Goal: Entertainment & Leisure: Consume media (video, audio)

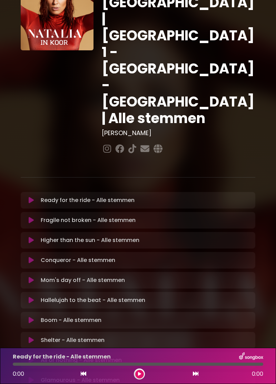
scroll to position [45, 0]
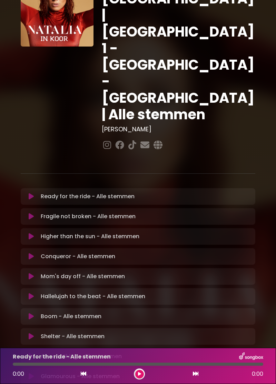
click at [37, 293] on button at bounding box center [31, 296] width 13 height 7
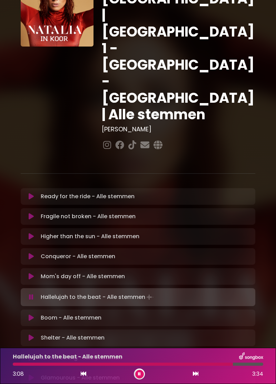
click at [138, 372] on icon at bounding box center [139, 374] width 3 height 4
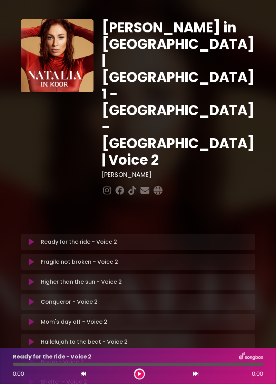
click at [34, 278] on button at bounding box center [31, 281] width 13 height 7
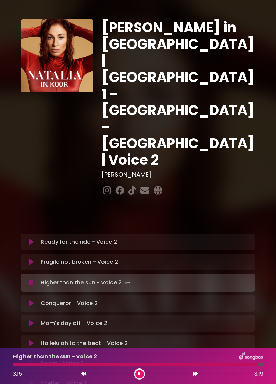
click at [33, 279] on icon at bounding box center [31, 282] width 4 height 7
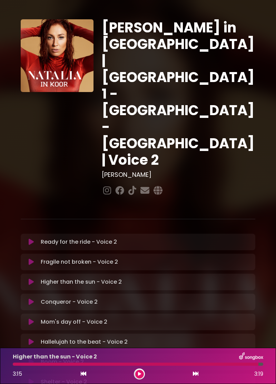
click at [37, 278] on button at bounding box center [31, 281] width 13 height 7
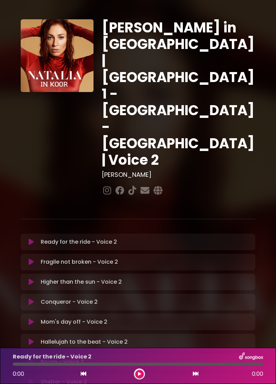
click at [36, 278] on button at bounding box center [31, 281] width 13 height 7
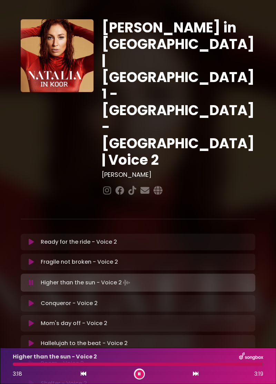
click at [141, 377] on button at bounding box center [139, 374] width 9 height 9
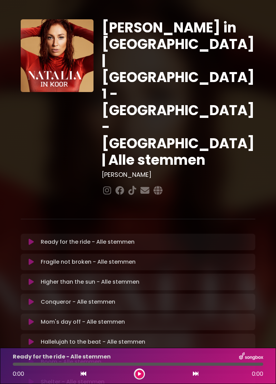
click at [36, 278] on button at bounding box center [31, 281] width 13 height 7
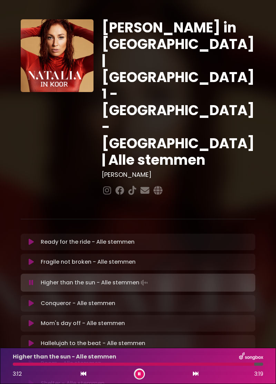
click at [141, 378] on button at bounding box center [139, 374] width 9 height 9
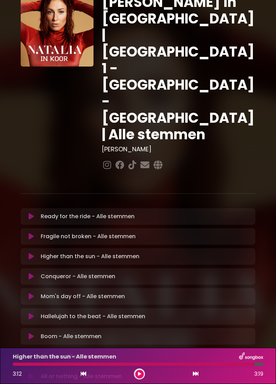
scroll to position [45, 0]
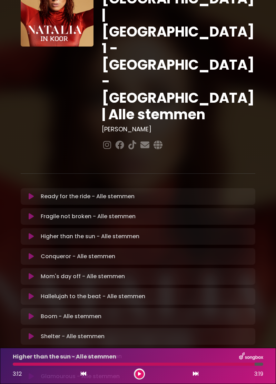
click at [142, 378] on div at bounding box center [139, 373] width 11 height 11
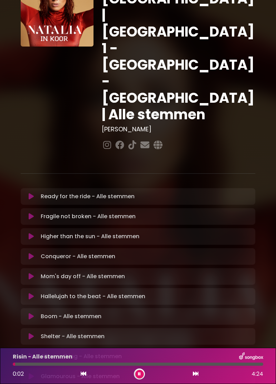
scroll to position [47, 0]
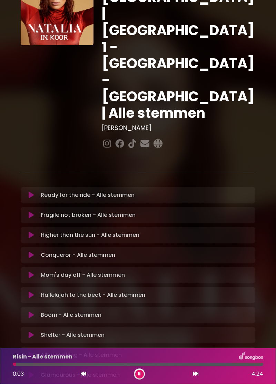
click at [148, 375] on div "0:04 4:24" at bounding box center [138, 373] width 258 height 11
click at [143, 376] on button at bounding box center [139, 374] width 9 height 9
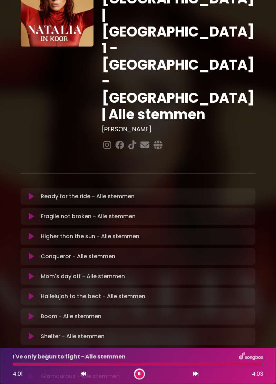
click at [135, 371] on div at bounding box center [139, 373] width 11 height 11
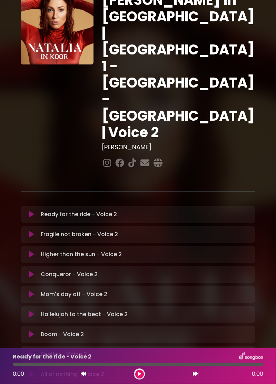
scroll to position [29, 0]
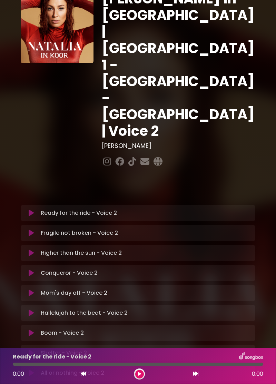
click at [142, 375] on button at bounding box center [139, 374] width 9 height 9
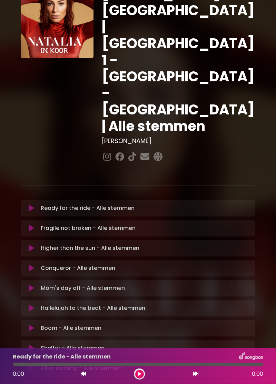
scroll to position [45, 0]
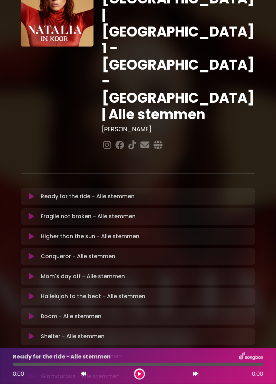
click at [84, 377] on button at bounding box center [83, 373] width 6 height 9
click at [139, 374] on icon at bounding box center [139, 374] width 3 height 4
click at [142, 373] on button at bounding box center [139, 374] width 9 height 9
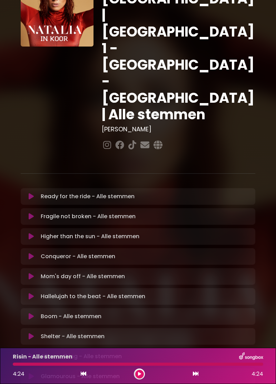
click at [141, 377] on button at bounding box center [139, 374] width 9 height 9
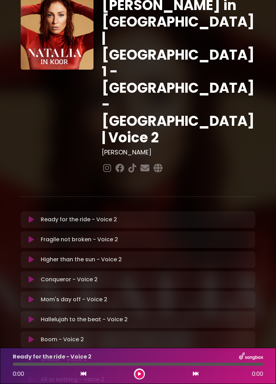
scroll to position [29, 0]
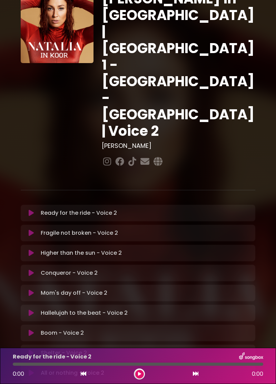
click at [142, 372] on button at bounding box center [139, 374] width 9 height 9
click at [85, 375] on icon at bounding box center [84, 374] width 6 height 6
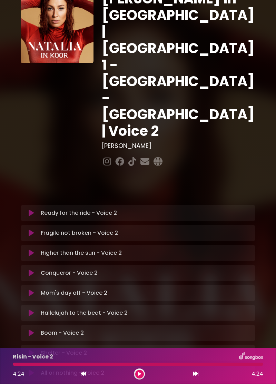
click at [136, 374] on button at bounding box center [139, 374] width 9 height 9
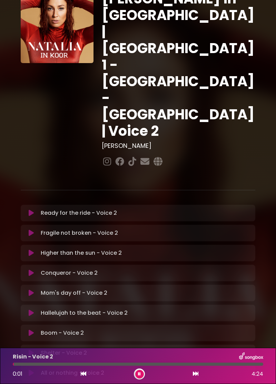
click at [135, 374] on button at bounding box center [139, 374] width 9 height 9
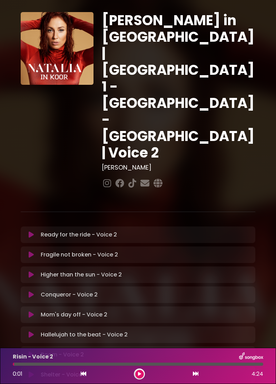
scroll to position [0, 0]
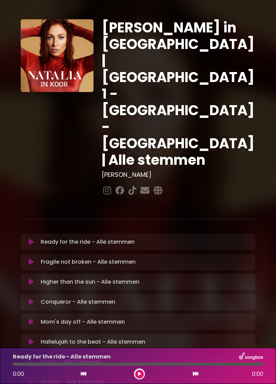
click at [37, 238] on button at bounding box center [31, 241] width 13 height 7
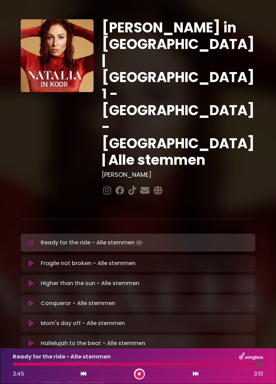
click at [137, 378] on button at bounding box center [139, 374] width 9 height 9
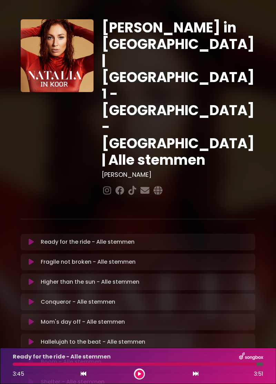
click at [147, 376] on div "3:45 3:51" at bounding box center [138, 373] width 258 height 11
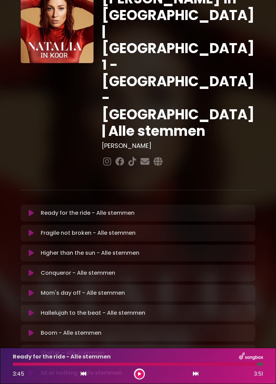
scroll to position [45, 0]
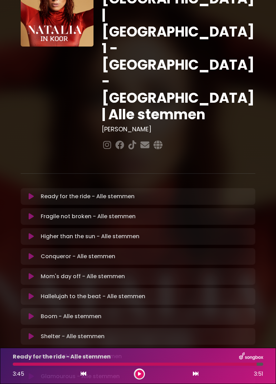
click at [30, 193] on icon at bounding box center [31, 196] width 5 height 7
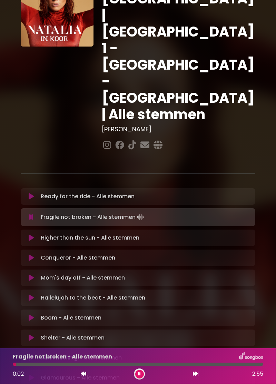
click at [138, 375] on icon at bounding box center [139, 374] width 3 height 4
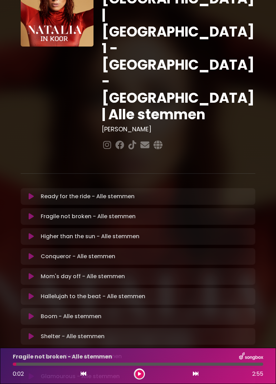
click at [32, 193] on icon at bounding box center [31, 196] width 5 height 7
click at [35, 193] on button at bounding box center [31, 196] width 13 height 7
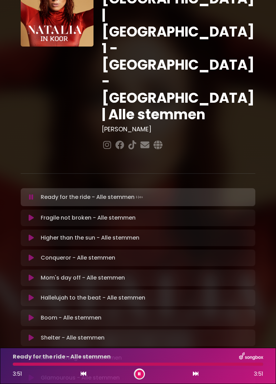
click at [36, 188] on div "Ready for the ride - Alle stemmen Loading Track... Name" at bounding box center [138, 307] width 234 height 238
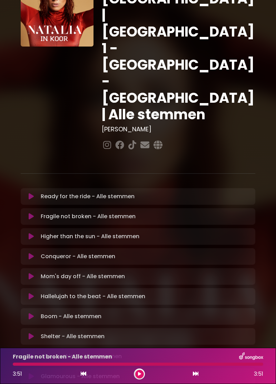
click at [35, 188] on div "Ready for the ride - Alle stemmen Loading Track..." at bounding box center [138, 196] width 234 height 17
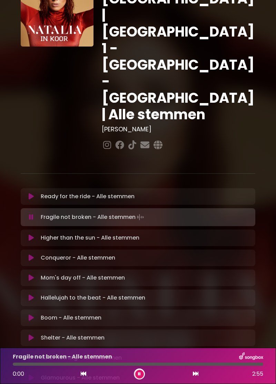
click at [64, 188] on div "Ready for the ride - Alle stemmen Loading Track..." at bounding box center [138, 196] width 234 height 17
click at [37, 188] on div "Ready for the ride - Alle stemmen Loading Track..." at bounding box center [138, 196] width 234 height 17
click at [34, 193] on button at bounding box center [31, 196] width 13 height 7
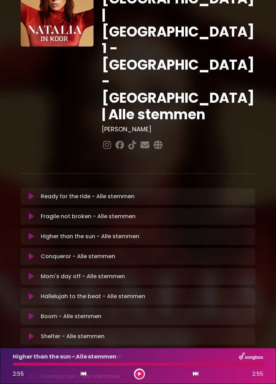
click at [138, 377] on button at bounding box center [139, 374] width 9 height 9
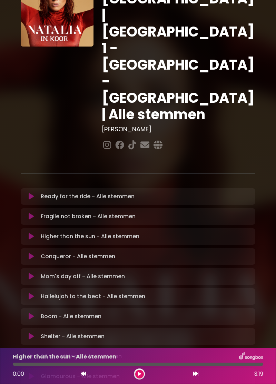
click at [141, 377] on button at bounding box center [139, 374] width 9 height 9
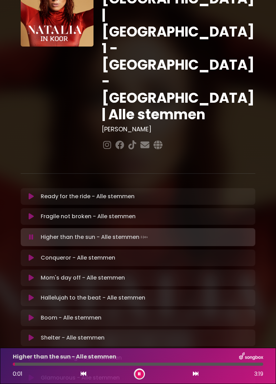
click at [88, 208] on div "Fragile not broken - Alle stemmen Loading Track..." at bounding box center [138, 216] width 234 height 17
click at [42, 212] on p "Fragile not broken - Alle stemmen Loading Track..." at bounding box center [88, 216] width 95 height 8
click at [142, 377] on button at bounding box center [139, 374] width 9 height 9
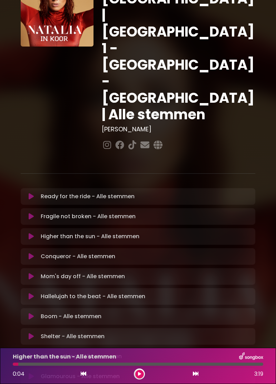
click at [43, 208] on div "Fragile not broken - Alle stemmen Loading Track..." at bounding box center [138, 216] width 234 height 17
click at [35, 188] on div "Ready for the ride - Alle stemmen Loading Track... Name" at bounding box center [138, 306] width 234 height 236
click at [37, 213] on button at bounding box center [31, 216] width 13 height 7
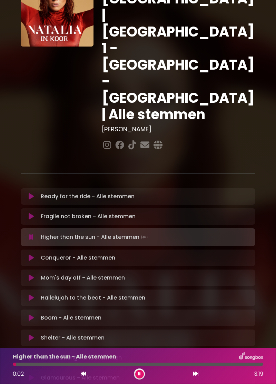
click at [142, 375] on button at bounding box center [139, 374] width 9 height 9
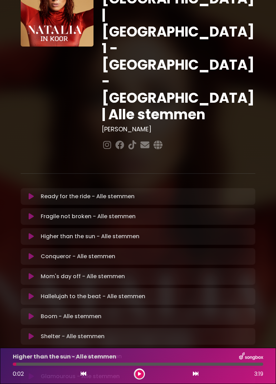
click at [136, 378] on button at bounding box center [139, 374] width 9 height 9
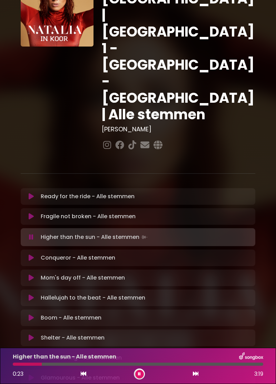
click at [138, 378] on button at bounding box center [139, 374] width 9 height 9
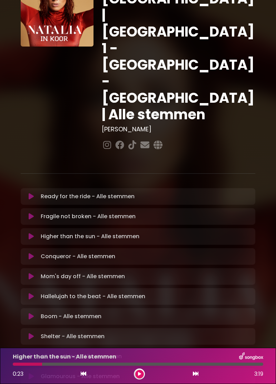
click at [28, 353] on button at bounding box center [31, 356] width 13 height 7
click at [26, 374] on button at bounding box center [31, 377] width 13 height 7
click at [34, 373] on button at bounding box center [31, 376] width 13 height 7
click at [31, 373] on icon at bounding box center [31, 376] width 5 height 7
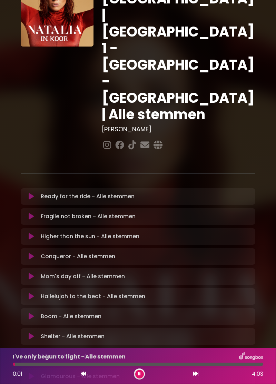
click at [139, 376] on icon at bounding box center [139, 374] width 3 height 4
click at [33, 373] on icon at bounding box center [31, 376] width 5 height 7
click at [139, 376] on icon at bounding box center [139, 374] width 3 height 4
click at [142, 378] on button at bounding box center [139, 374] width 9 height 9
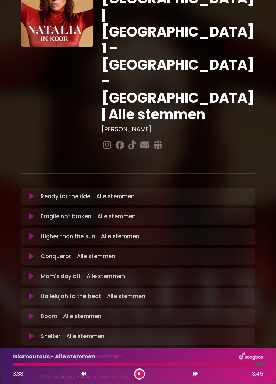
click at [138, 383] on div "Glamourous - Alle stemmen 3:38 3:45" at bounding box center [138, 366] width 276 height 36
click at [143, 376] on button at bounding box center [139, 374] width 9 height 9
click at [36, 313] on button at bounding box center [31, 316] width 13 height 7
click at [139, 372] on button at bounding box center [139, 374] width 9 height 9
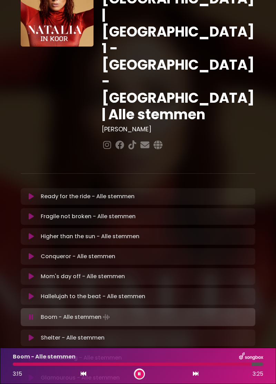
click at [140, 374] on icon at bounding box center [139, 374] width 3 height 4
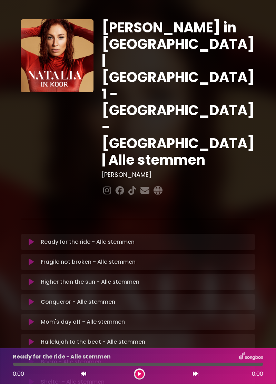
click at [143, 371] on div at bounding box center [139, 373] width 11 height 11
click at [142, 375] on button at bounding box center [139, 374] width 9 height 9
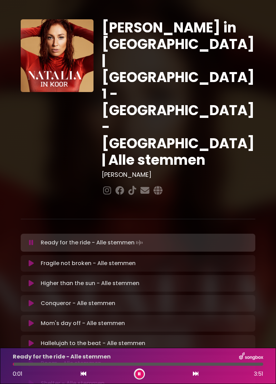
click at [142, 372] on button at bounding box center [139, 374] width 9 height 9
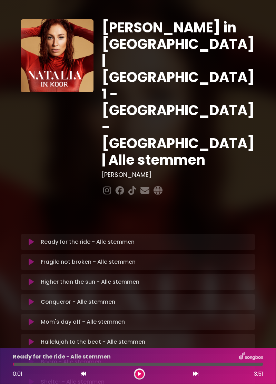
click at [36, 358] on button at bounding box center [31, 361] width 13 height 7
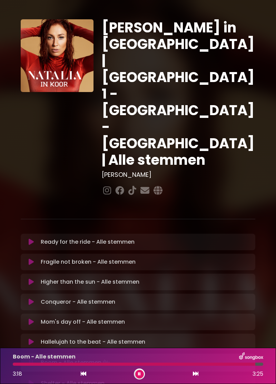
click at [142, 373] on button at bounding box center [139, 374] width 9 height 9
click at [34, 298] on button at bounding box center [31, 301] width 13 height 7
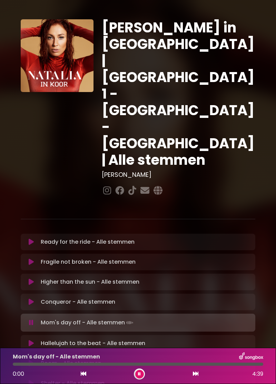
click at [74, 298] on p "Conqueror - Alle stemmen Loading Track..." at bounding box center [78, 302] width 74 height 8
click at [33, 298] on icon at bounding box center [31, 301] width 5 height 7
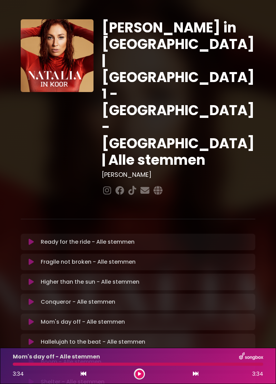
click at [140, 377] on button at bounding box center [139, 374] width 9 height 9
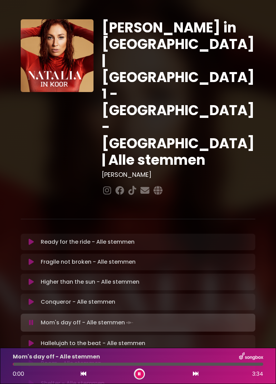
click at [140, 364] on div at bounding box center [138, 364] width 250 height 3
click at [143, 376] on div at bounding box center [139, 373] width 11 height 11
click at [142, 372] on button at bounding box center [139, 374] width 9 height 9
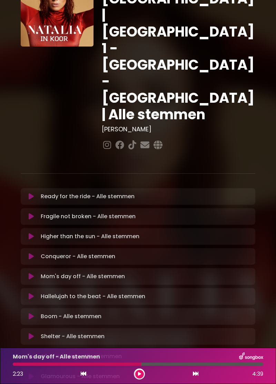
scroll to position [44, 0]
